Goal: Check status: Check status

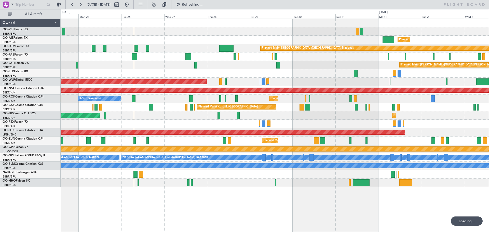
click at [173, 40] on div "Planned Maint [GEOGRAPHIC_DATA] ([GEOGRAPHIC_DATA])" at bounding box center [275, 40] width 428 height 8
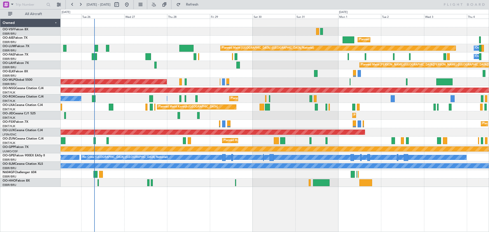
click at [176, 206] on div "Planned Maint [GEOGRAPHIC_DATA] ([GEOGRAPHIC_DATA]) Planned Maint [GEOGRAPHIC_D…" at bounding box center [275, 125] width 428 height 213
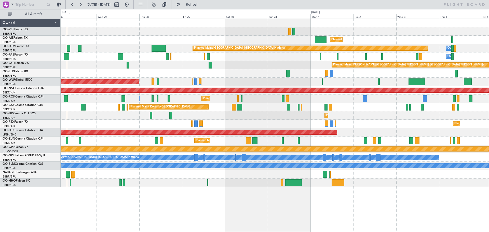
click at [259, 211] on div "Planned Maint [GEOGRAPHIC_DATA] ([GEOGRAPHIC_DATA]) Planned Maint [GEOGRAPHIC_D…" at bounding box center [275, 125] width 428 height 213
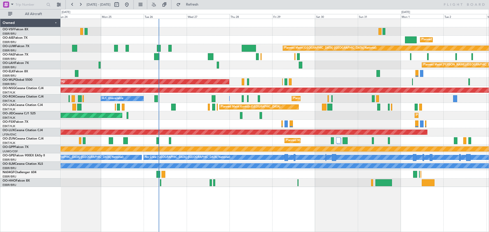
click at [245, 74] on div "Planned Maint [GEOGRAPHIC_DATA] ([GEOGRAPHIC_DATA]) Planned Maint [GEOGRAPHIC_D…" at bounding box center [275, 103] width 428 height 168
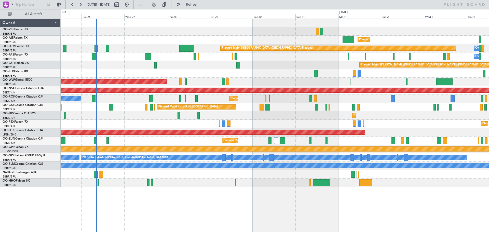
click at [304, 66] on div "Planned Maint [PERSON_NAME]-[GEOGRAPHIC_DATA][PERSON_NAME] ([GEOGRAPHIC_DATA][P…" at bounding box center [275, 65] width 428 height 8
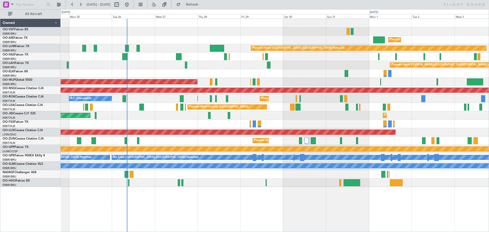
click at [331, 66] on div "Planned Maint [PERSON_NAME]-[GEOGRAPHIC_DATA][PERSON_NAME] ([GEOGRAPHIC_DATA][P…" at bounding box center [275, 65] width 428 height 8
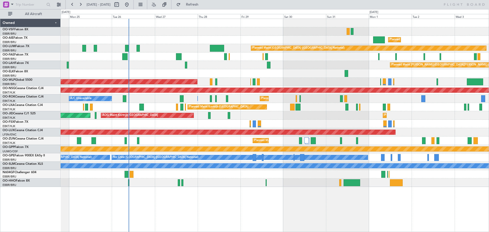
click at [221, 70] on div at bounding box center [275, 73] width 428 height 8
click at [299, 29] on div at bounding box center [275, 31] width 428 height 8
